Goal: Transaction & Acquisition: Purchase product/service

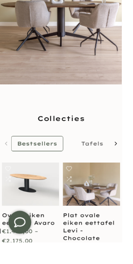
scroll to position [169, 0]
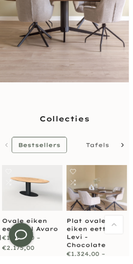
click at [118, 156] on link "Tafels" at bounding box center [100, 149] width 37 height 17
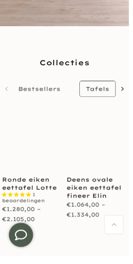
click at [120, 159] on div "Voeg toe aan Wishlist Vergelijk Ovale eiken eettafel Avaro Geen beoordelingen €…" at bounding box center [66, 180] width 129 height 135
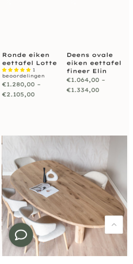
scroll to position [355, 0]
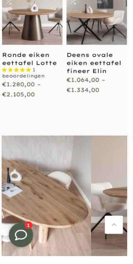
click at [133, 242] on div at bounding box center [66, 223] width 137 height 166
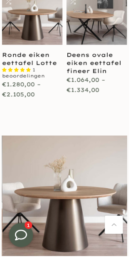
click at [133, 241] on div at bounding box center [66, 223] width 137 height 166
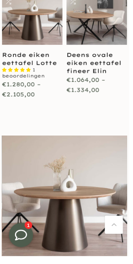
click at [123, 231] on link "Terug naar boven" at bounding box center [117, 231] width 19 height 19
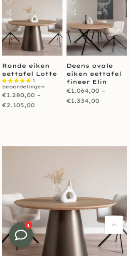
click at [122, 231] on link "Terug naar boven" at bounding box center [117, 231] width 19 height 19
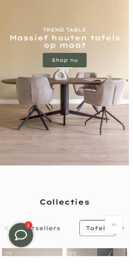
scroll to position [1, 0]
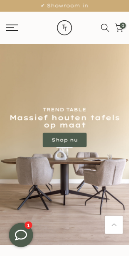
click at [133, 241] on img at bounding box center [66, 149] width 133 height 208
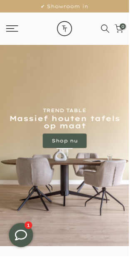
click at [133, 237] on img at bounding box center [66, 150] width 133 height 208
click at [125, 236] on img at bounding box center [66, 150] width 133 height 208
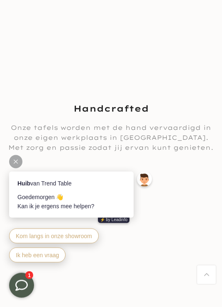
scroll to position [1126, 0]
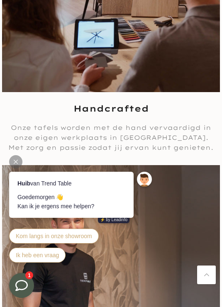
click at [133, 263] on link "Terug naar boven" at bounding box center [206, 275] width 19 height 19
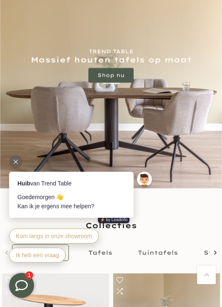
scroll to position [0, 0]
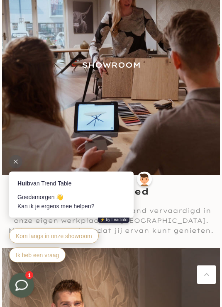
scroll to position [1045, 0]
